Goal: Task Accomplishment & Management: Manage account settings

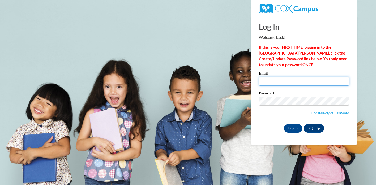
click at [276, 85] on input "Email" at bounding box center [304, 81] width 90 height 9
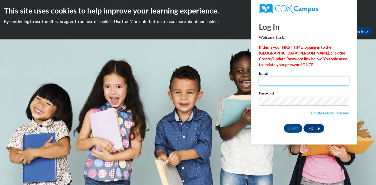
type input "[EMAIL_ADDRESS][DOMAIN_NAME]"
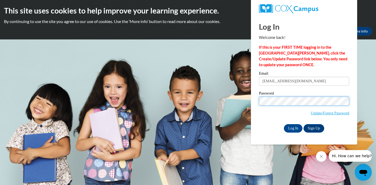
click at [284, 124] on input "Log In" at bounding box center [293, 128] width 19 height 8
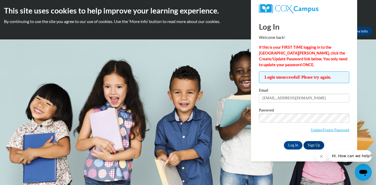
click at [193, 120] on body "This site uses cookies to help improve your learning experience. By continuing …" at bounding box center [188, 92] width 376 height 185
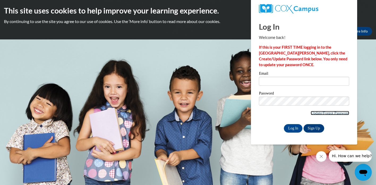
click at [318, 114] on link "Update/Forgot Password" at bounding box center [329, 113] width 38 height 4
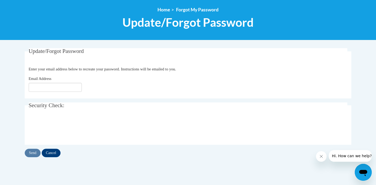
scroll to position [27, 0]
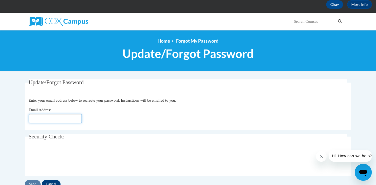
click at [70, 119] on input "Email Address" at bounding box center [55, 118] width 53 height 9
type input "[EMAIL_ADDRESS][DOMAIN_NAME]"
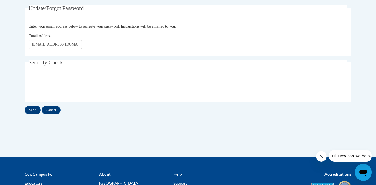
scroll to position [103, 0]
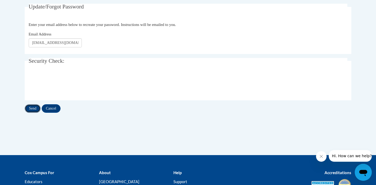
click at [32, 106] on input "Send" at bounding box center [33, 108] width 16 height 8
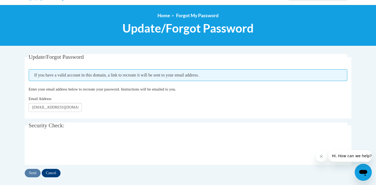
scroll to position [72, 0]
